Goal: Communication & Community: Answer question/provide support

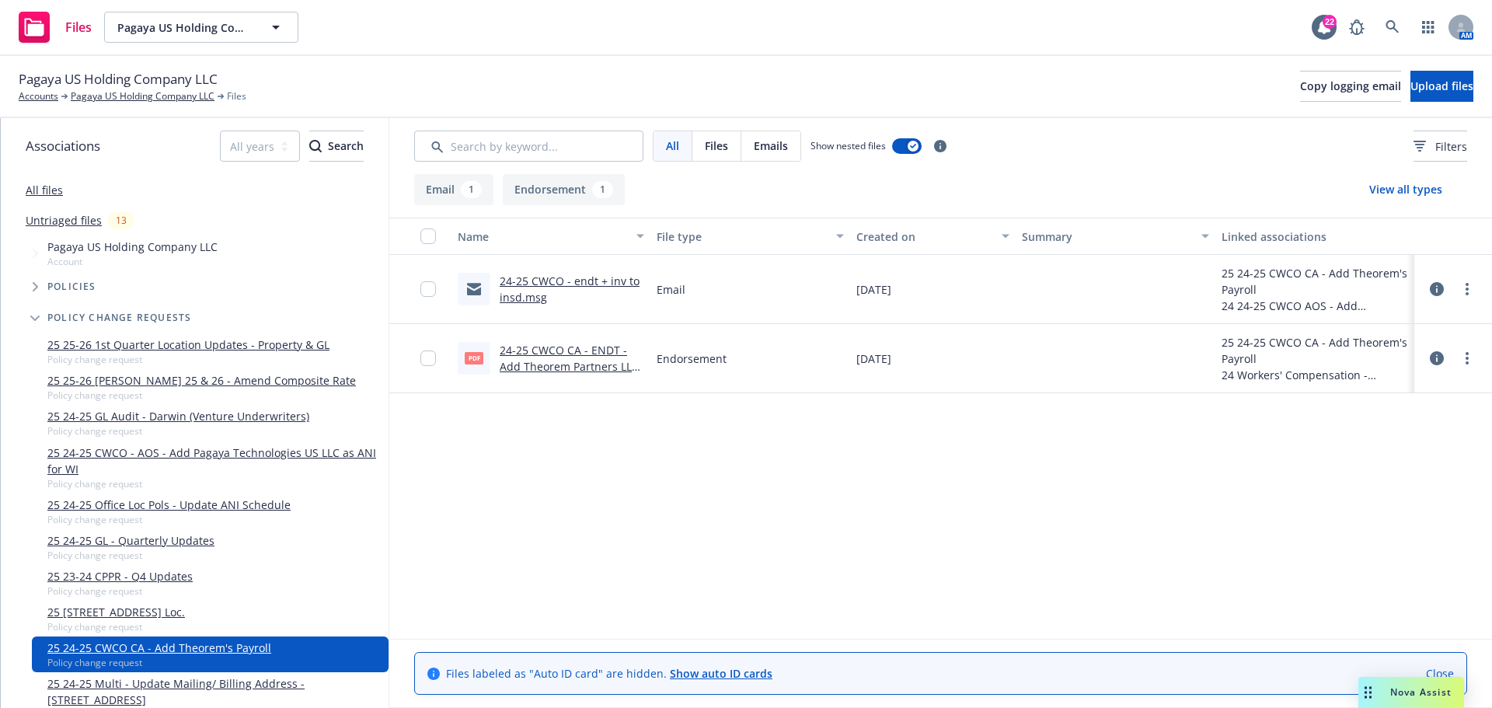
click at [1426, 695] on span "Nova Assist" at bounding box center [1420, 691] width 61 height 13
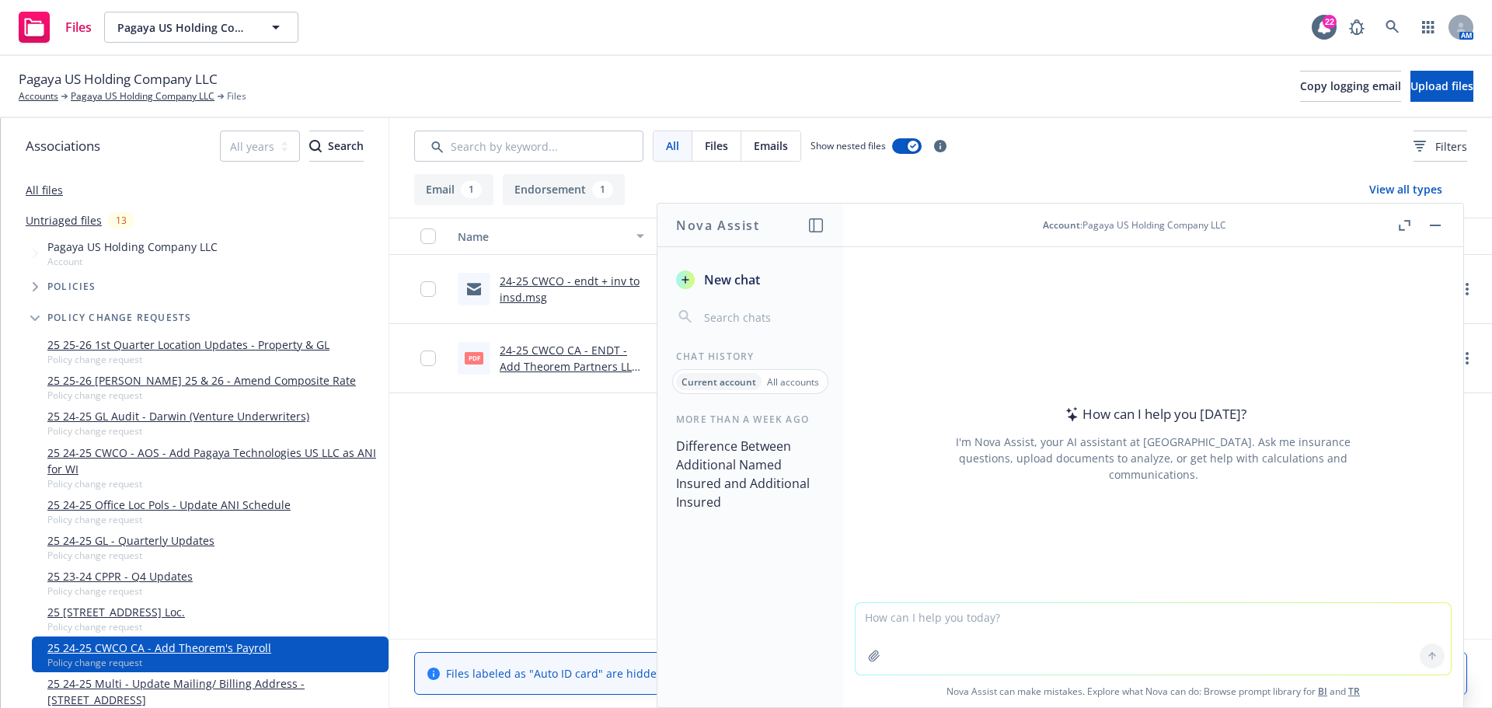
click at [900, 626] on textarea at bounding box center [1153, 638] width 595 height 71
click at [1247, 615] on textarea "Can you draft a response as to why a large habitational portfolio would" at bounding box center [1153, 638] width 595 height 73
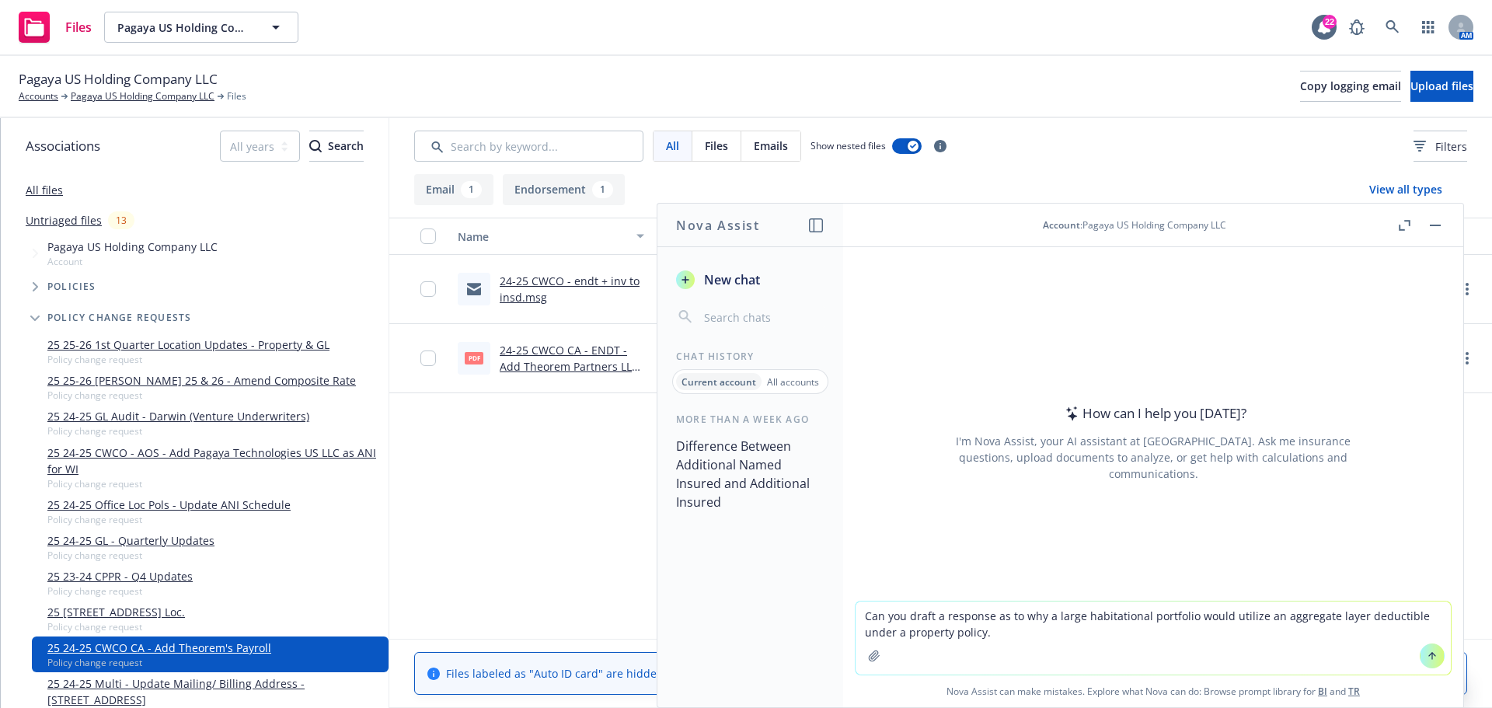
type textarea "Can you draft a response as to why a large habitational portfolio would utilize…"
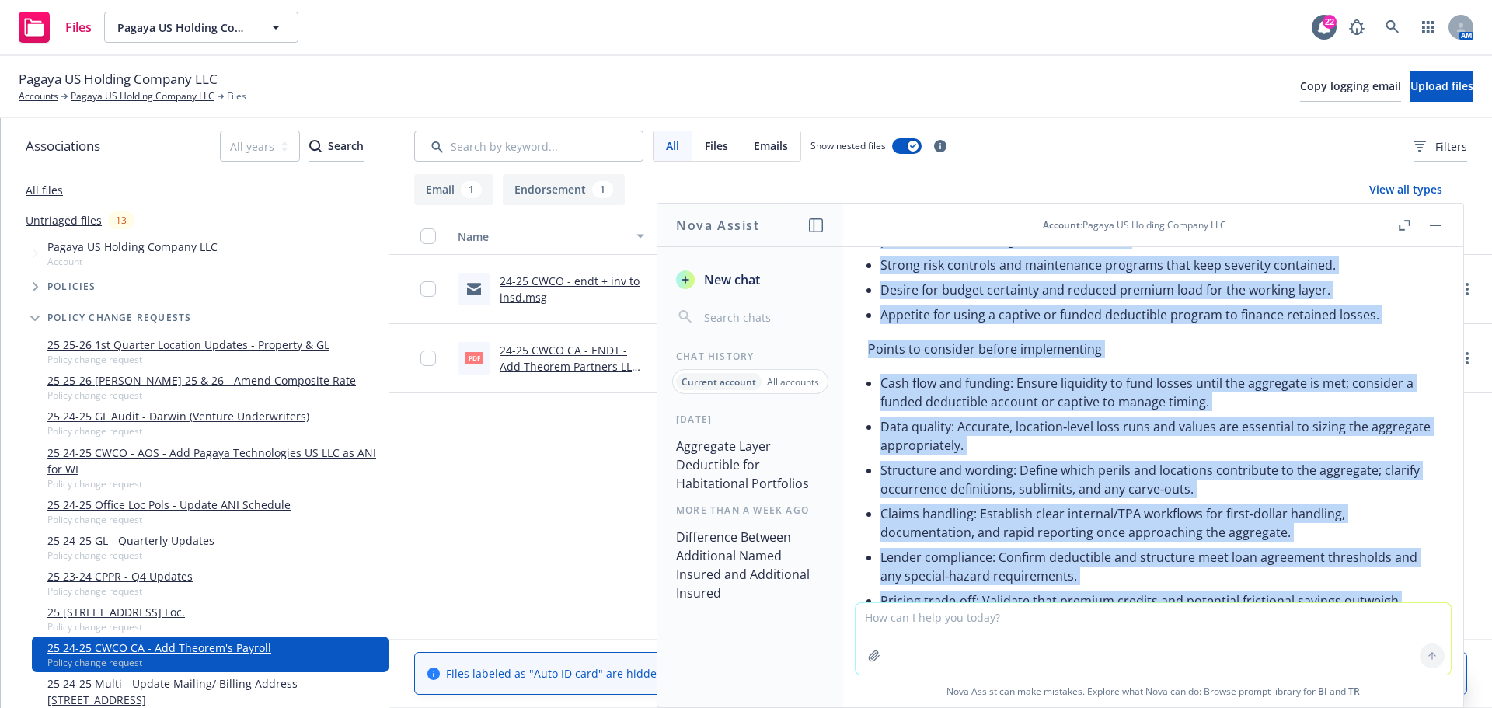
scroll to position [1358, 0]
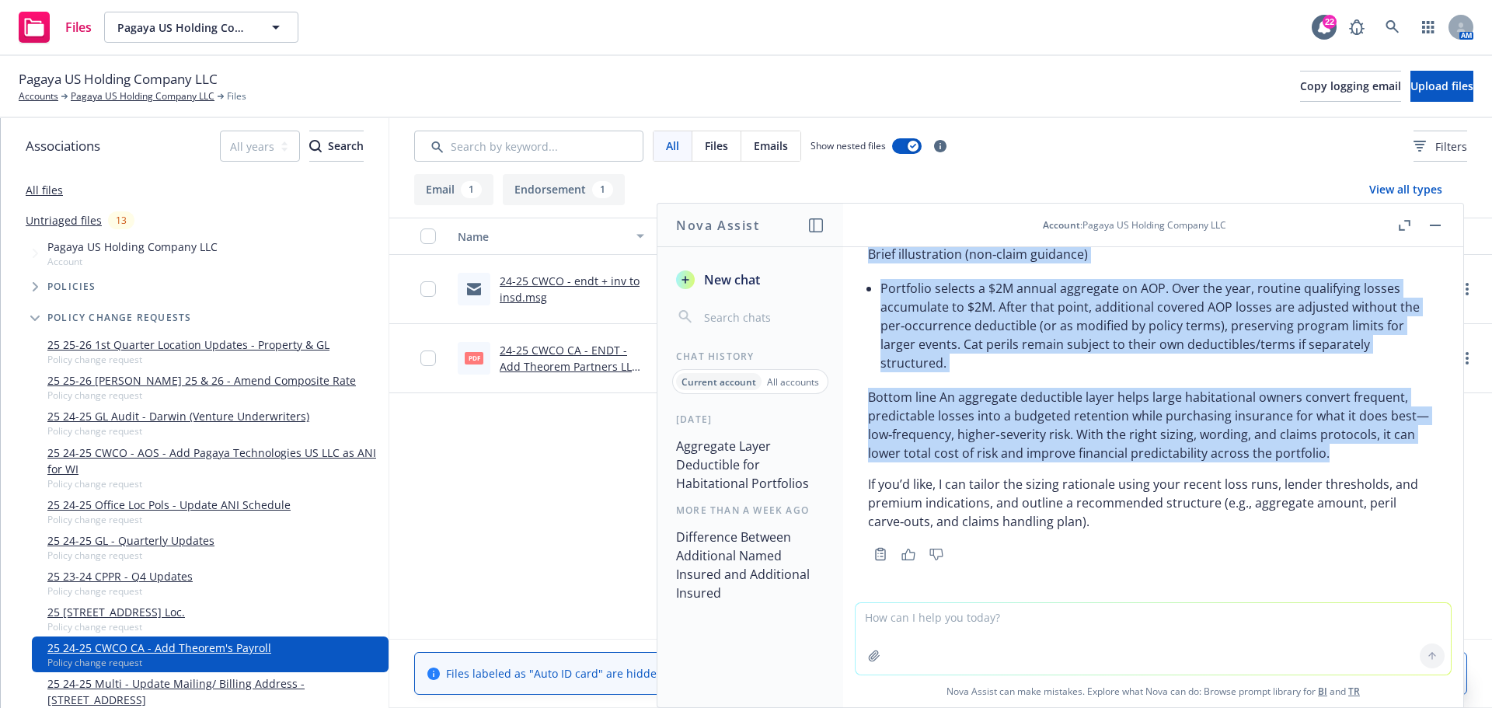
drag, startPoint x: 929, startPoint y: 366, endPoint x: 1390, endPoint y: 451, distance: 469.3
copy div "lo ipsumdolor sita cons adipiscin eli seddoeiusmo, tempo‑incididu utlabo, et do…"
